Goal: Task Accomplishment & Management: Complete application form

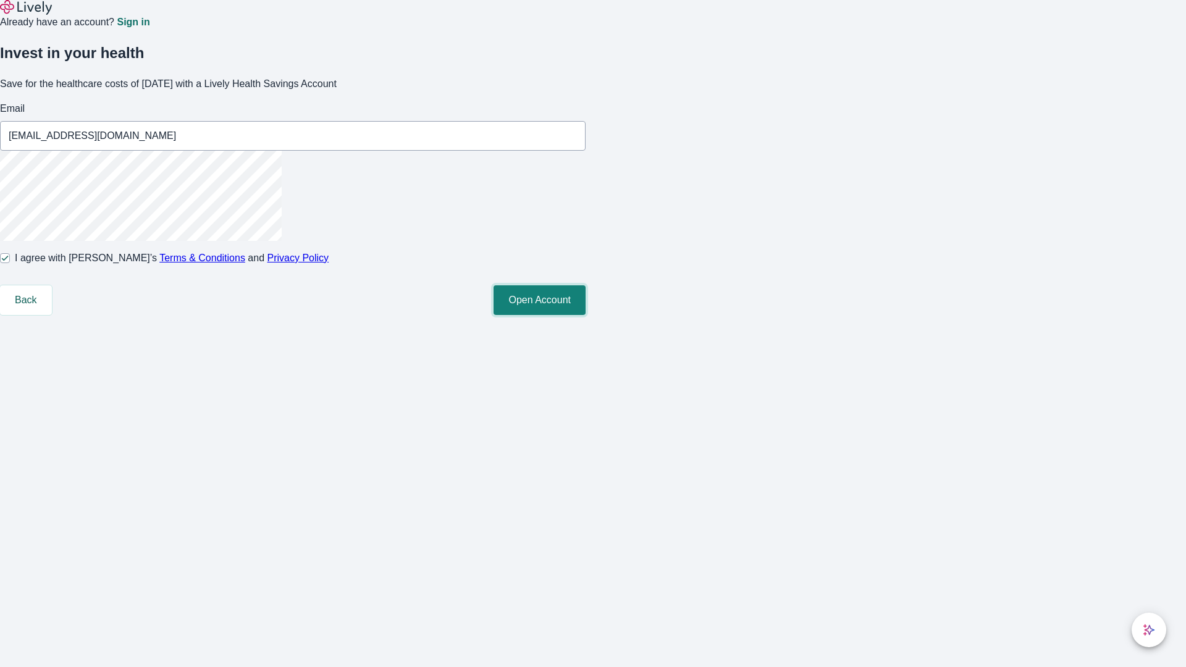
click at [586, 315] on button "Open Account" at bounding box center [540, 300] width 92 height 30
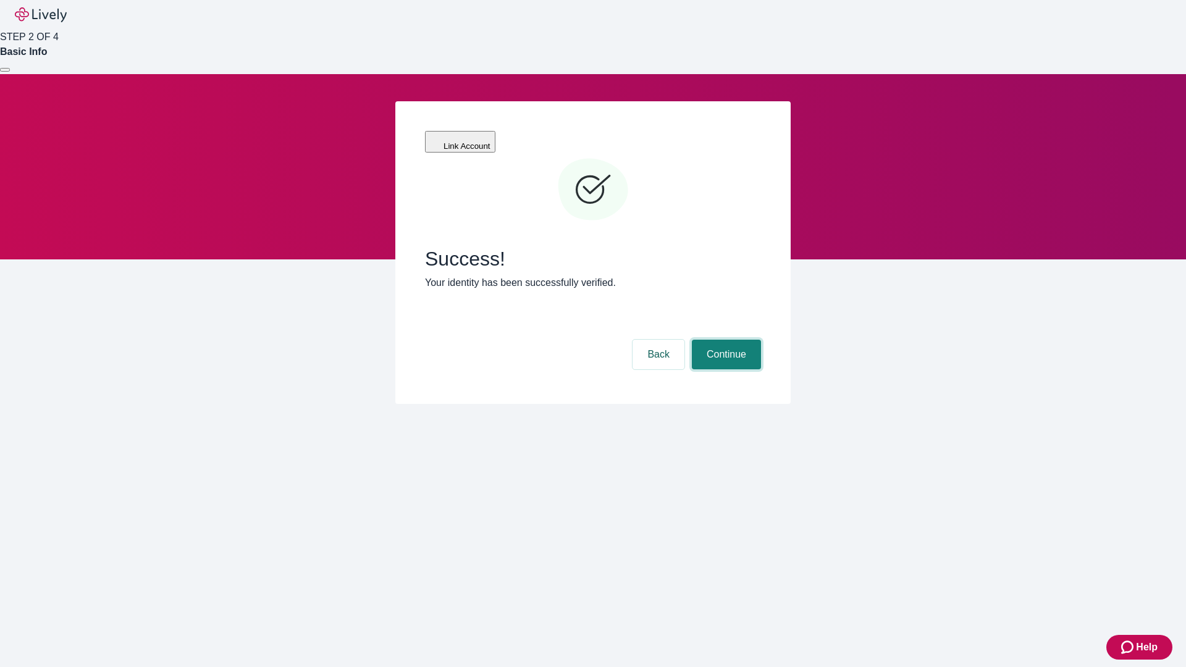
click at [725, 340] on button "Continue" at bounding box center [726, 355] width 69 height 30
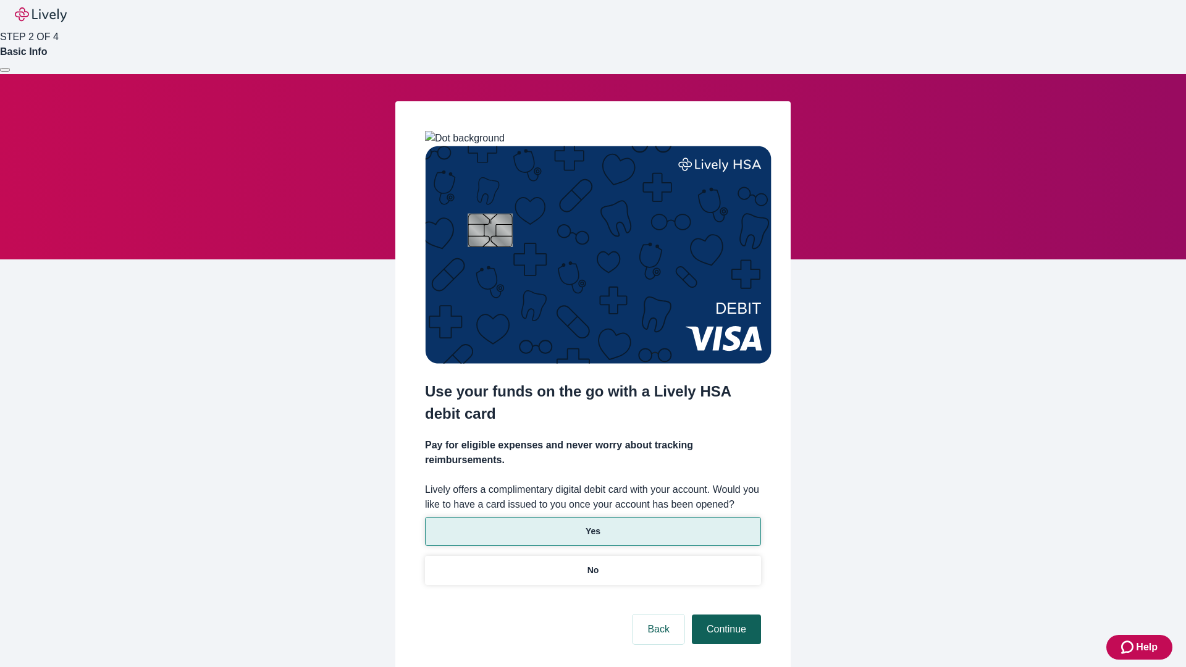
click at [593, 525] on p "Yes" at bounding box center [593, 531] width 15 height 13
click at [725, 615] on button "Continue" at bounding box center [726, 630] width 69 height 30
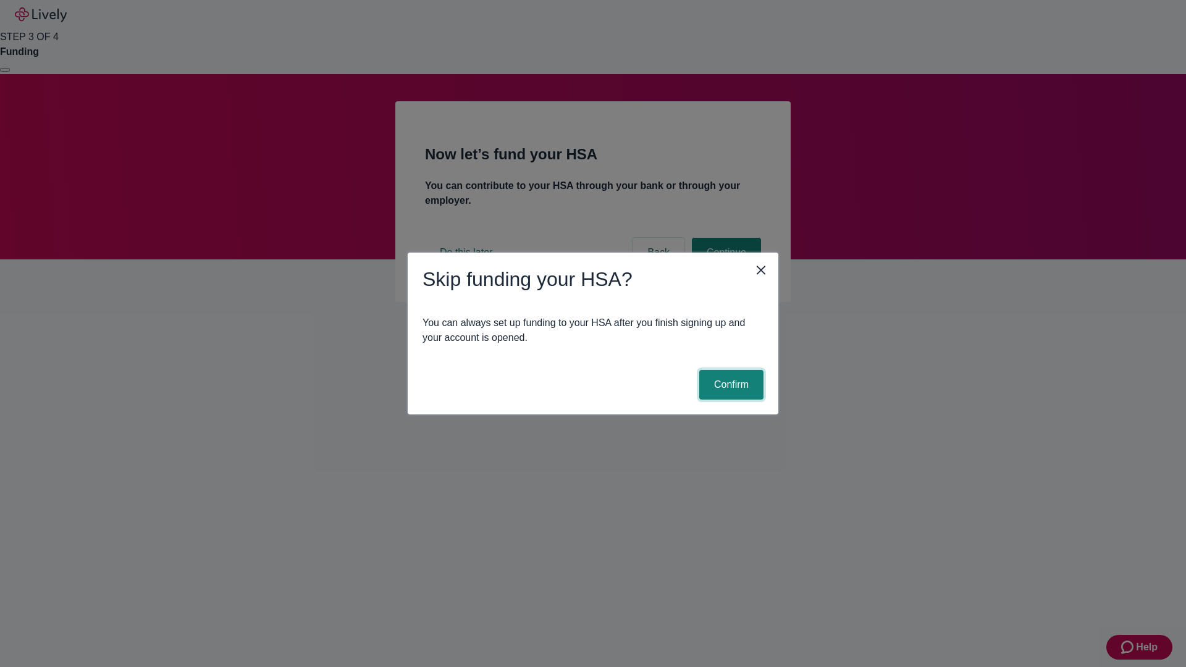
click at [730, 385] on button "Confirm" at bounding box center [732, 385] width 64 height 30
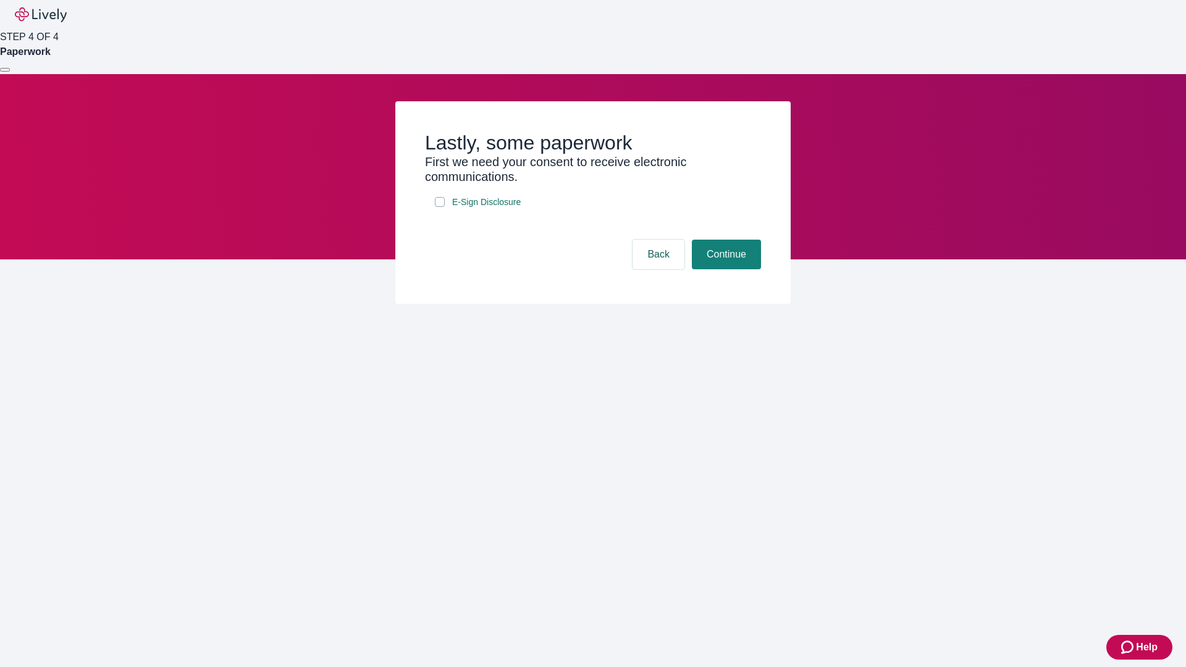
click at [440, 207] on input "E-Sign Disclosure" at bounding box center [440, 202] width 10 height 10
checkbox input "true"
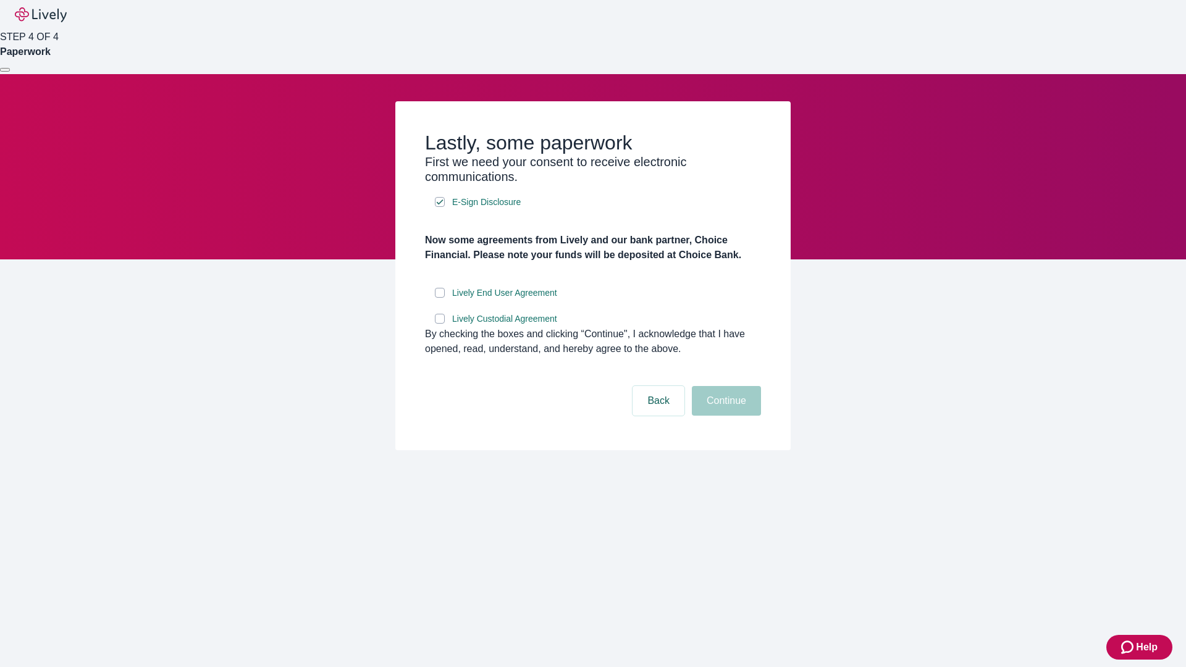
click at [440, 298] on input "Lively End User Agreement" at bounding box center [440, 293] width 10 height 10
checkbox input "true"
click at [440, 324] on input "Lively Custodial Agreement" at bounding box center [440, 319] width 10 height 10
checkbox input "true"
click at [725, 416] on button "Continue" at bounding box center [726, 401] width 69 height 30
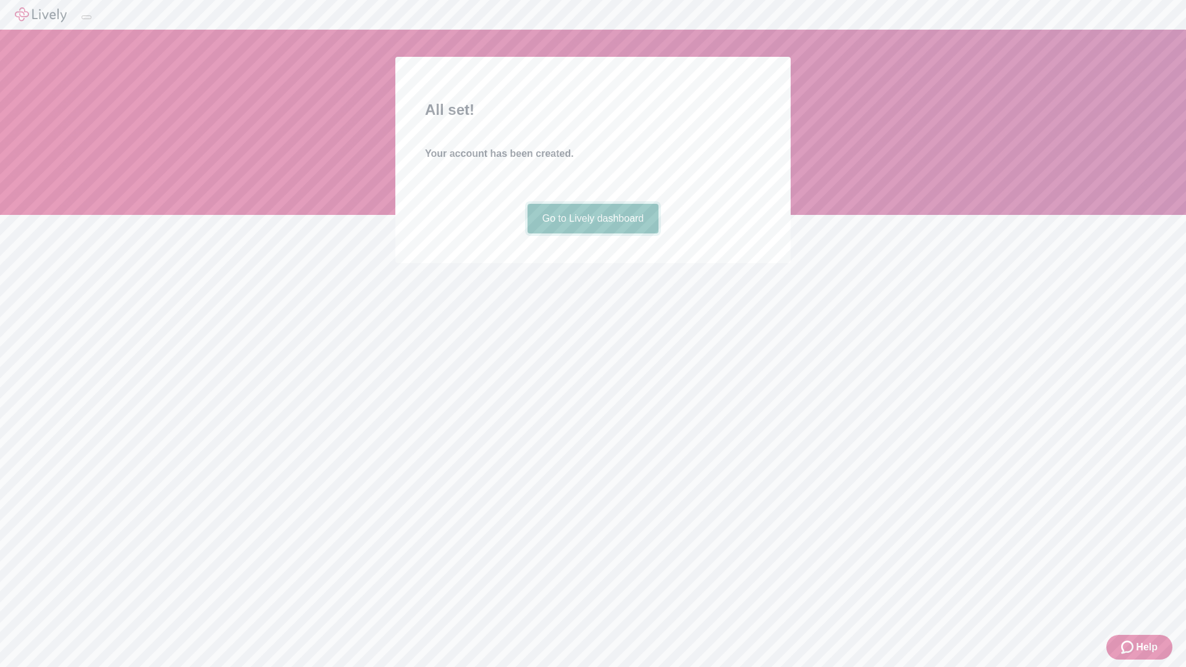
click at [593, 234] on link "Go to Lively dashboard" at bounding box center [594, 219] width 132 height 30
